Goal: Information Seeking & Learning: Learn about a topic

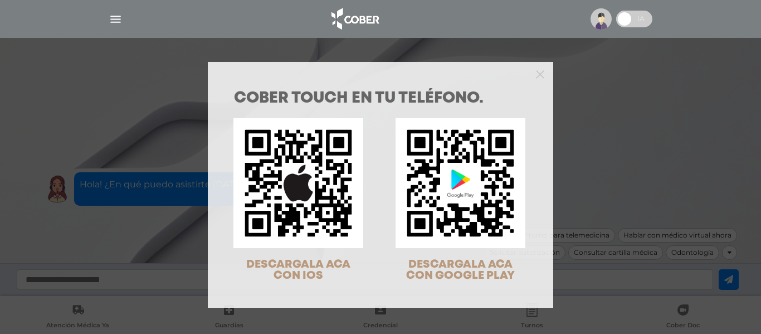
click at [629, 113] on div "COBER TOUCH en tu teléfono. DESCARGALA ACA CON IOS DESCARGALA ACA CON GOOGLE PL…" at bounding box center [380, 167] width 761 height 334
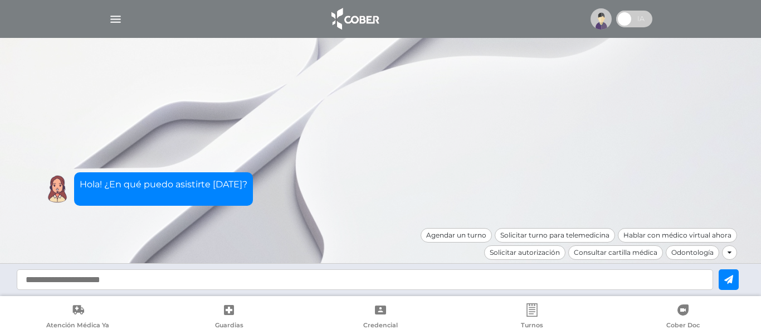
click at [600, 26] on img at bounding box center [601, 18] width 21 height 21
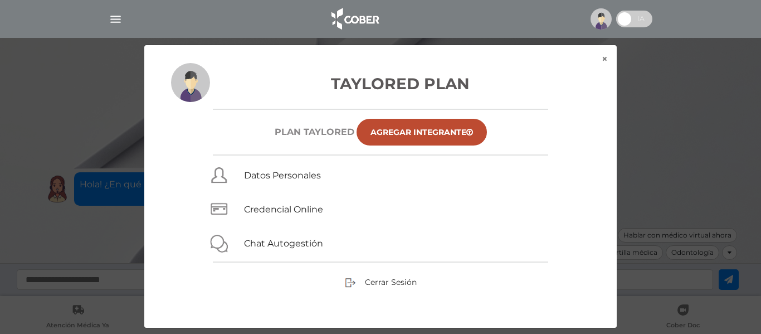
click at [661, 113] on div "× × Taylored Plan Plan TAYLORED Agregar Integrante Datos Personales Credencial …" at bounding box center [380, 187] width 723 height 284
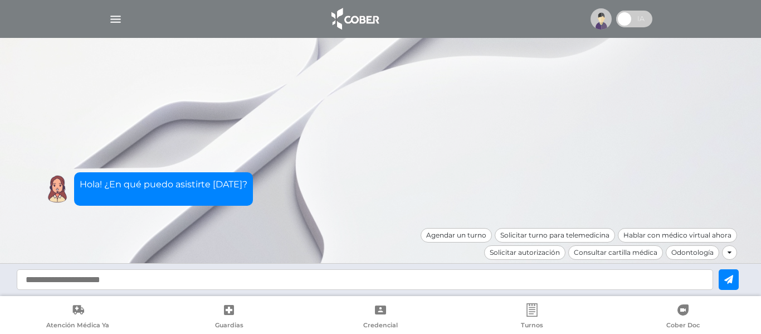
click at [161, 280] on input "text" at bounding box center [365, 279] width 696 height 21
type input "**********"
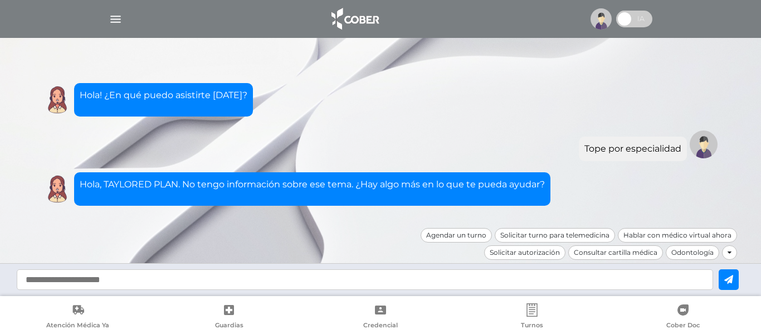
click at [161, 280] on input "text" at bounding box center [365, 279] width 696 height 21
click at [110, 21] on img "button" at bounding box center [116, 19] width 14 height 14
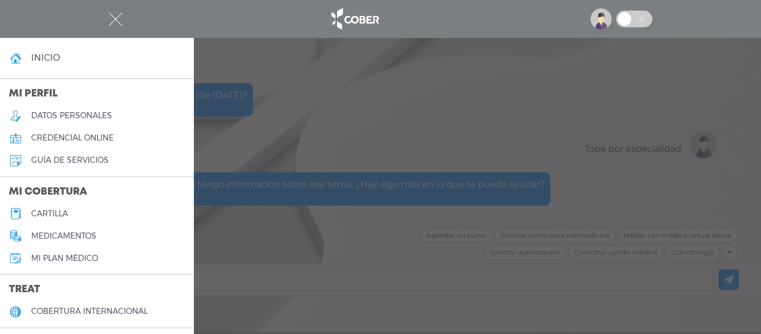
click at [61, 260] on h5 "Mi plan médico" at bounding box center [64, 257] width 67 height 9
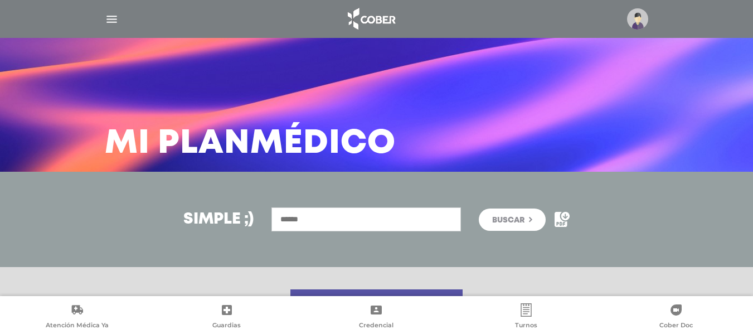
scroll to position [97, 0]
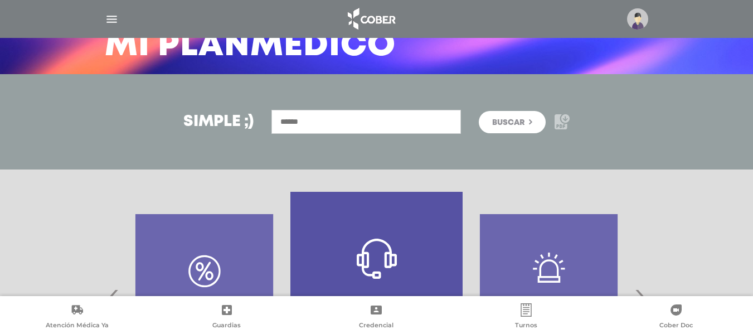
click at [569, 121] on icon at bounding box center [565, 118] width 8 height 8
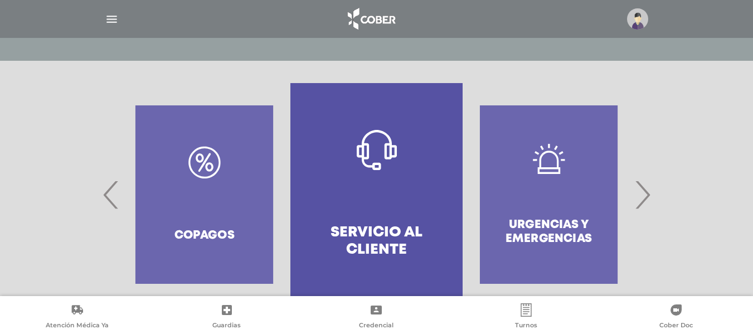
scroll to position [238, 0]
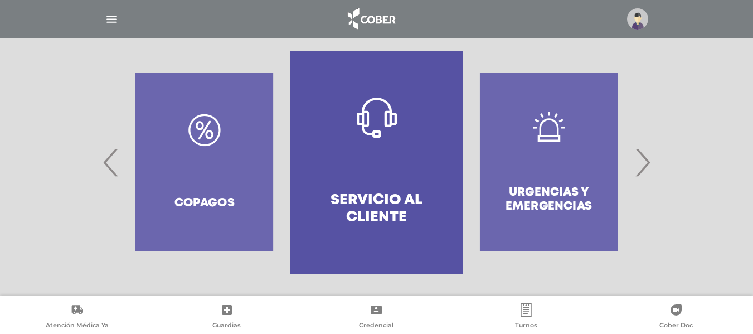
click at [640, 170] on span "›" at bounding box center [642, 162] width 22 height 60
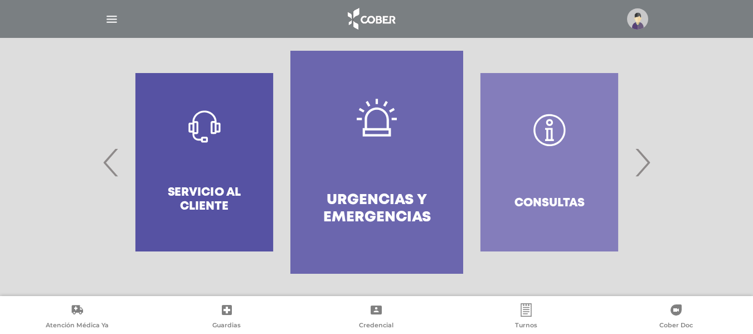
click at [640, 170] on span "›" at bounding box center [642, 162] width 22 height 60
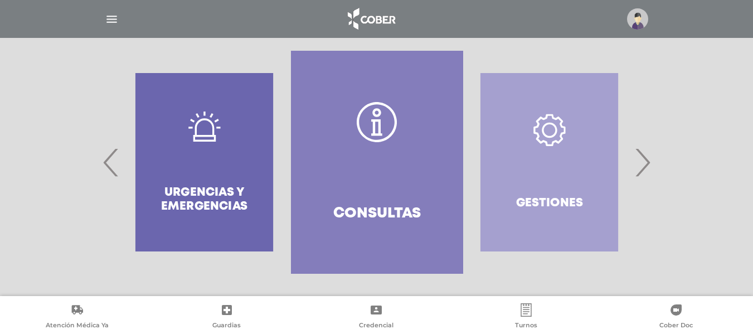
click at [636, 171] on span "›" at bounding box center [642, 162] width 22 height 60
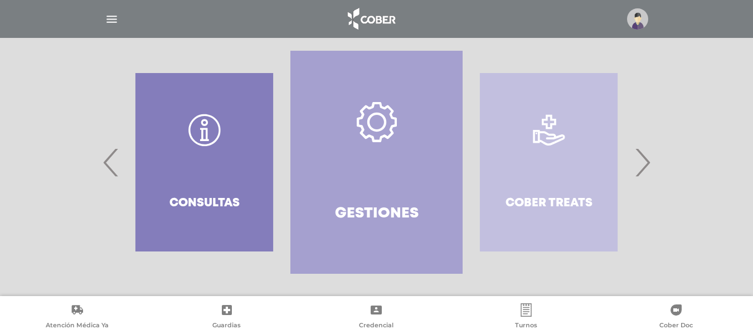
click at [636, 171] on span "›" at bounding box center [642, 162] width 22 height 60
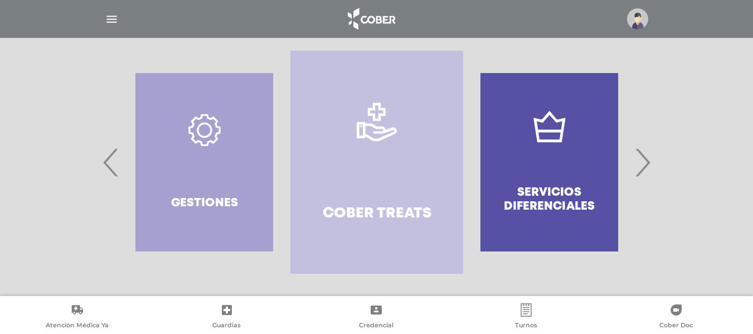
click at [636, 171] on span "›" at bounding box center [642, 162] width 22 height 60
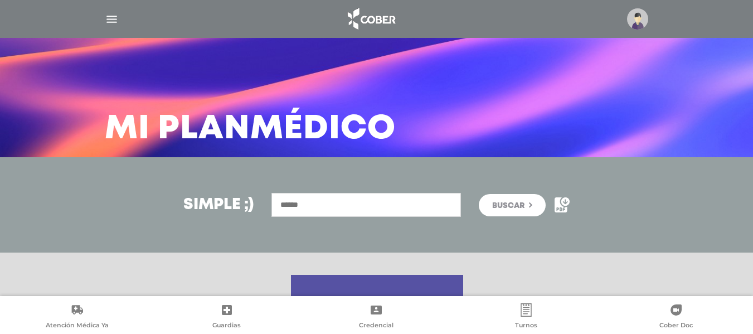
scroll to position [0, 0]
